Goal: Transaction & Acquisition: Purchase product/service

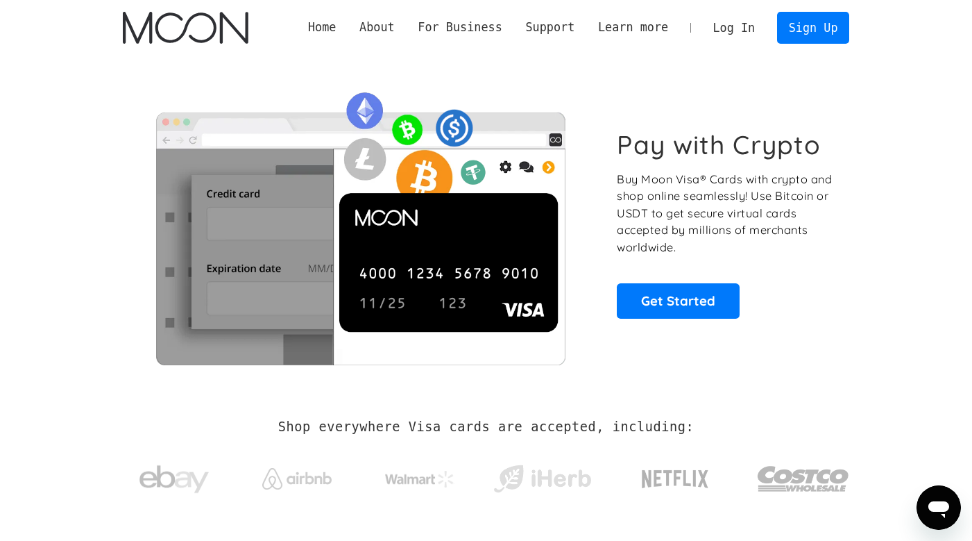
click at [747, 22] on link "Log In" at bounding box center [734, 27] width 65 height 31
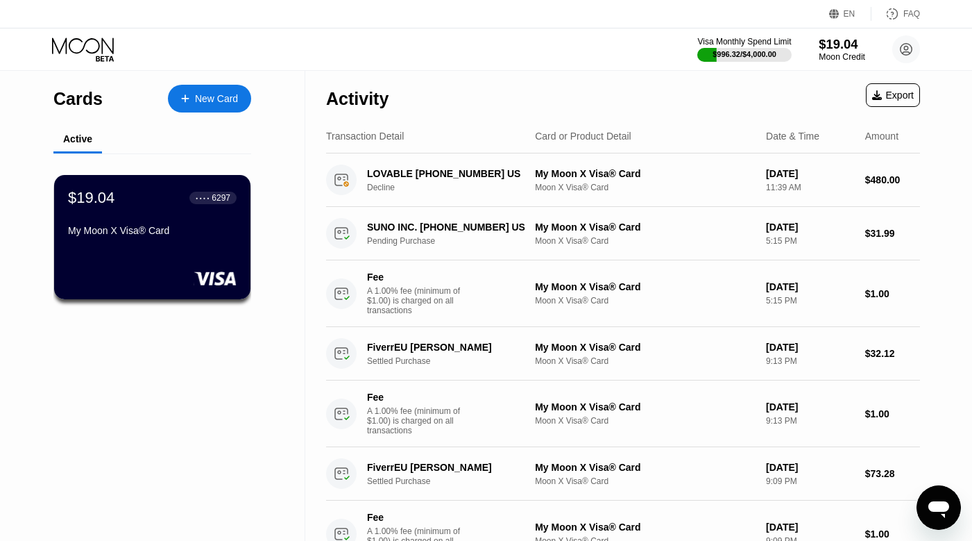
click at [844, 54] on div "Moon Credit" at bounding box center [842, 57] width 46 height 10
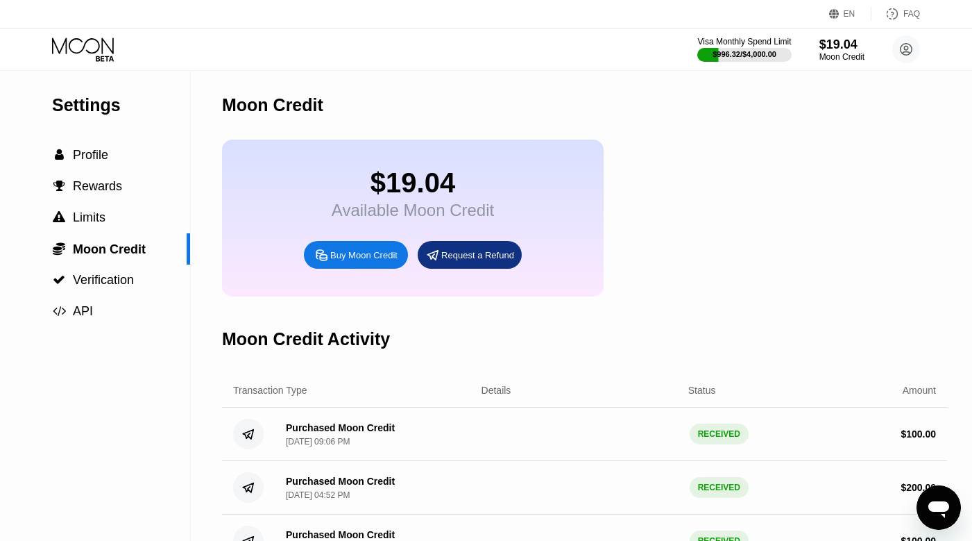
click at [371, 252] on div "Buy Moon Credit" at bounding box center [363, 255] width 67 height 12
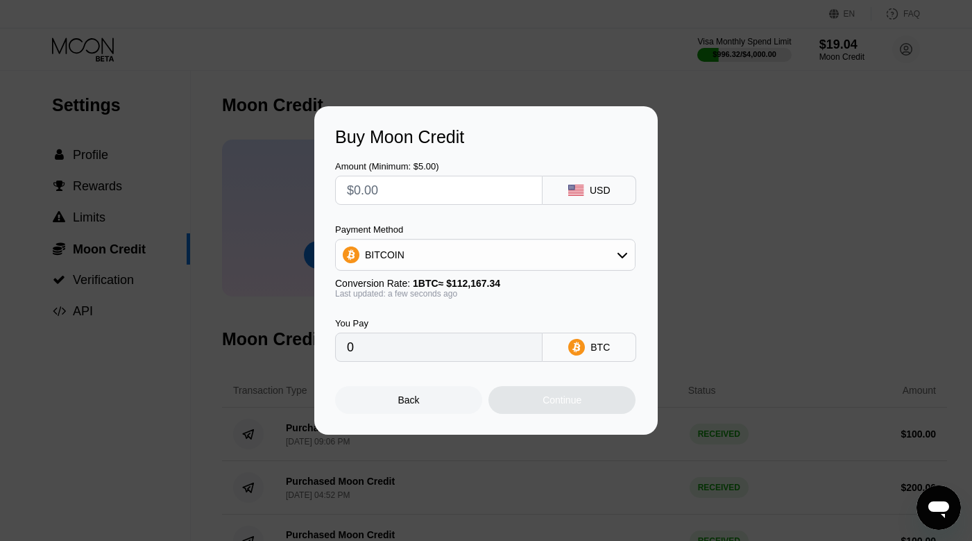
click at [772, 170] on div "Buy Moon Credit Amount (Minimum: $5.00) USD Payment Method BITCOIN Conversion R…" at bounding box center [486, 270] width 972 height 328
click at [409, 398] on div "Back" at bounding box center [409, 399] width 22 height 11
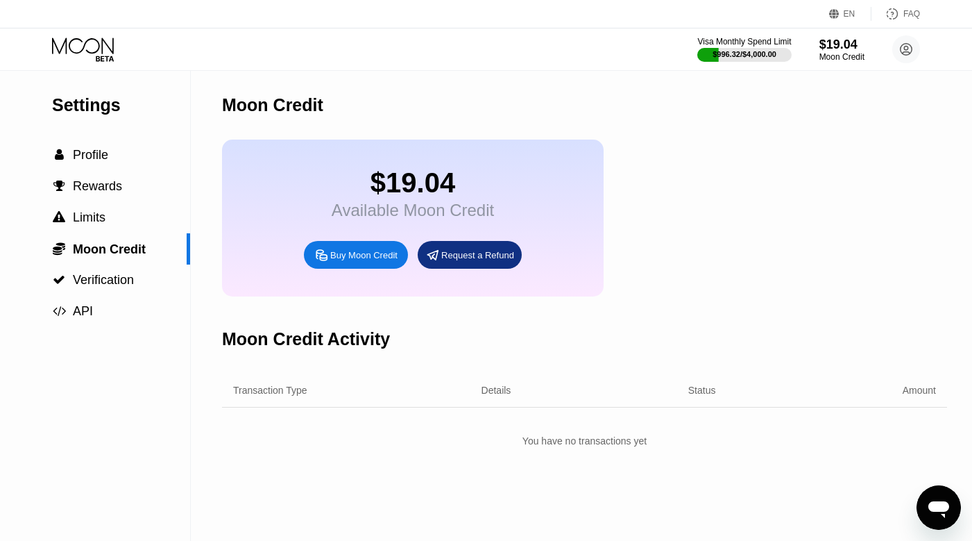
click at [374, 261] on div "Buy Moon Credit" at bounding box center [363, 255] width 67 height 12
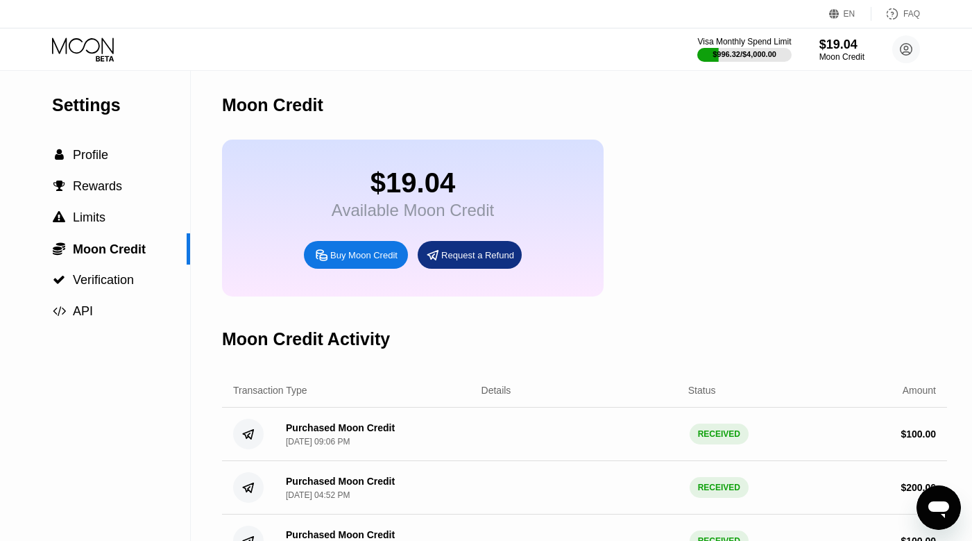
type input "0"
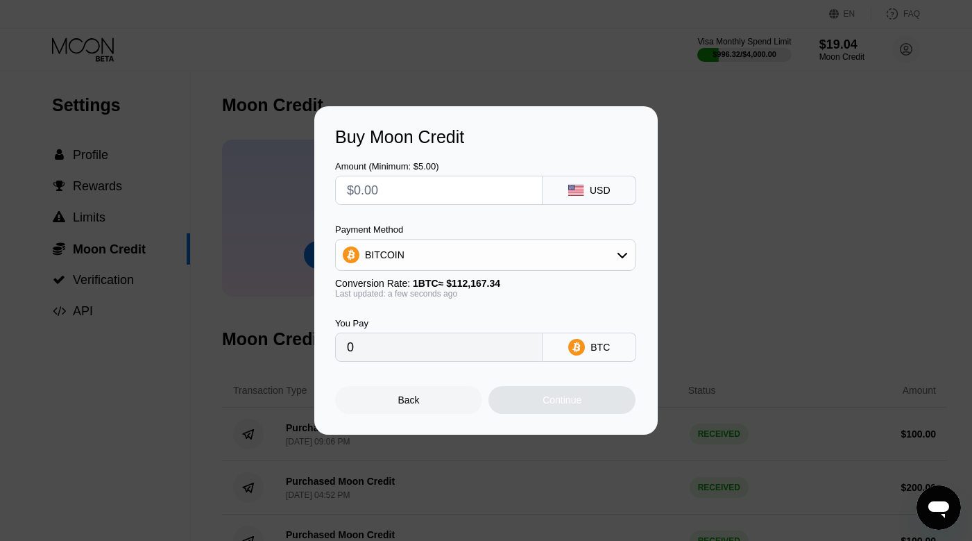
click at [404, 180] on input "text" at bounding box center [439, 190] width 184 height 28
type input "$1"
type input "0.00000892"
type input "$10"
type input "0.00008916"
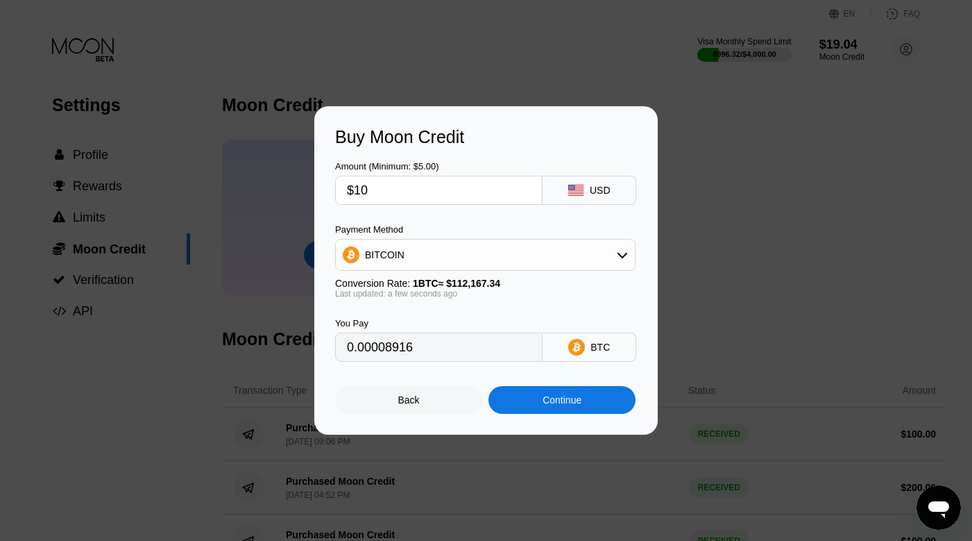
type input "$100"
type input "0.00089153"
type input "$100"
click at [544, 259] on div "BITCOIN" at bounding box center [485, 255] width 299 height 28
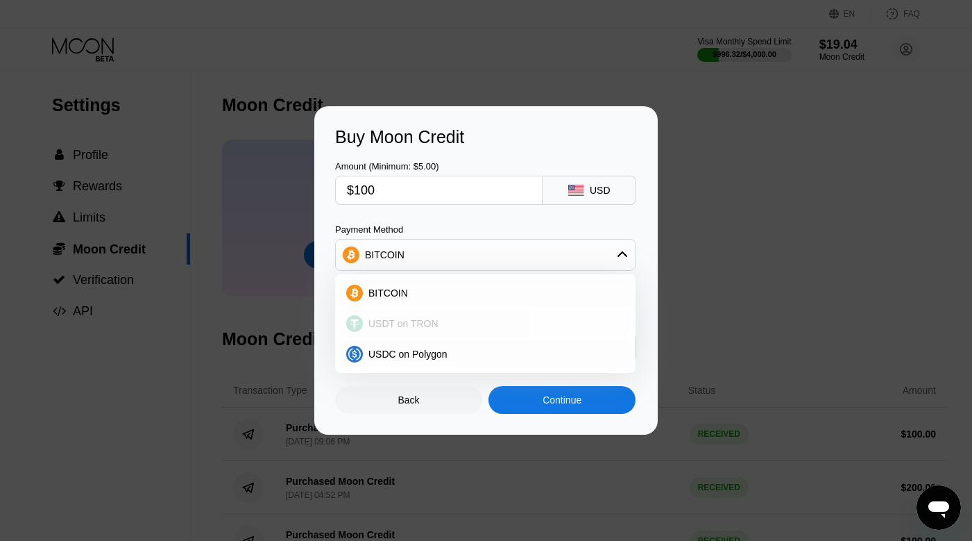
click at [477, 320] on div "USDT on TRON" at bounding box center [494, 323] width 262 height 11
type input "101.01"
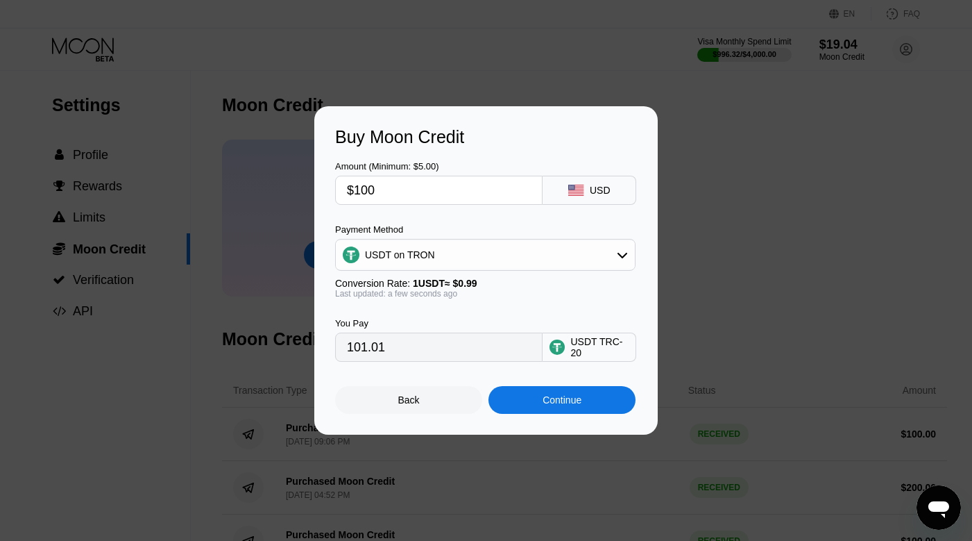
click at [606, 405] on div "Continue" at bounding box center [561, 400] width 147 height 28
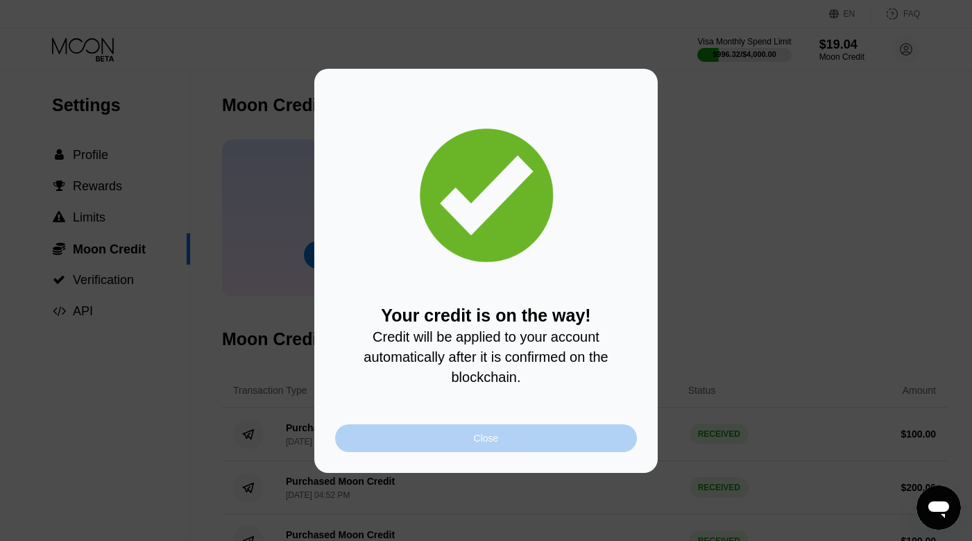
click at [459, 437] on div "Close" at bounding box center [486, 438] width 302 height 28
